Goal: Task Accomplishment & Management: Complete application form

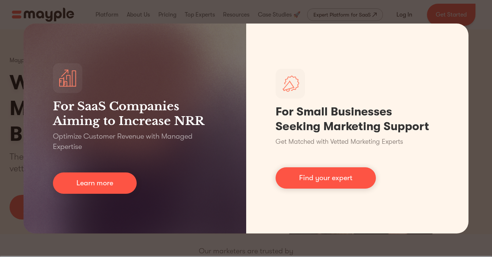
click at [140, 237] on div "For SaaS Companies Aiming to Increase NRR Optimize Customer Revenue with Manage…" at bounding box center [246, 128] width 492 height 257
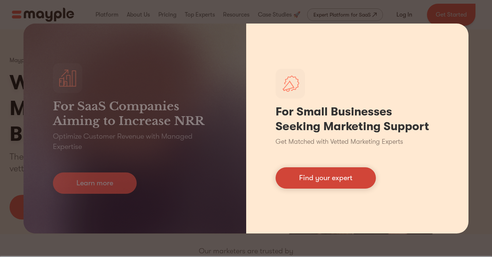
click at [307, 181] on link "Find your expert" at bounding box center [326, 177] width 100 height 21
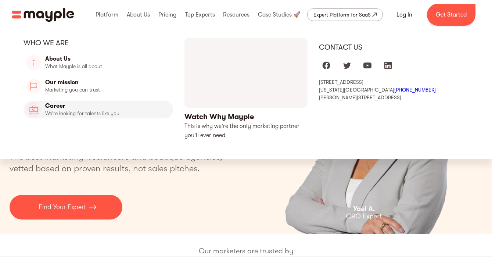
click at [93, 111] on link "Career" at bounding box center [99, 110] width 150 height 18
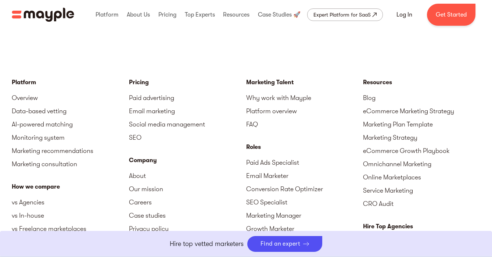
scroll to position [1785, 0]
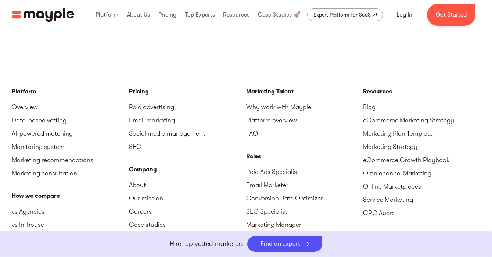
click at [267, 92] on div "Marketing Talent" at bounding box center [304, 91] width 117 height 9
click at [271, 108] on link "Why work with Mayple" at bounding box center [304, 106] width 117 height 13
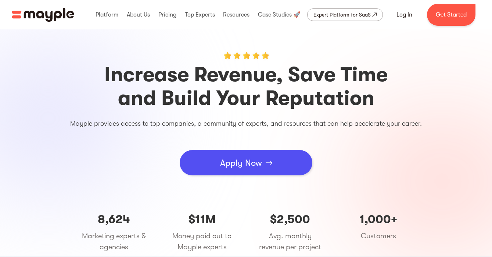
scroll to position [26, 0]
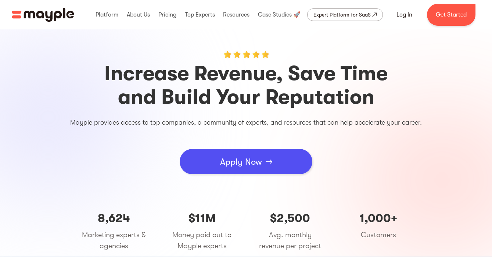
click at [268, 156] on link "Apply Now" at bounding box center [246, 161] width 133 height 25
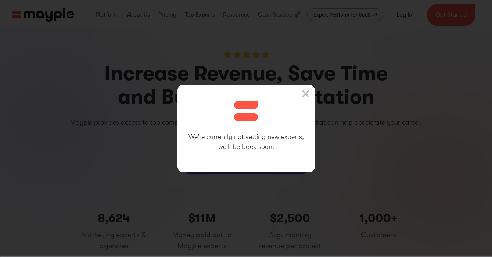
click at [304, 95] on img at bounding box center [305, 93] width 7 height 7
